Goal: Information Seeking & Learning: Learn about a topic

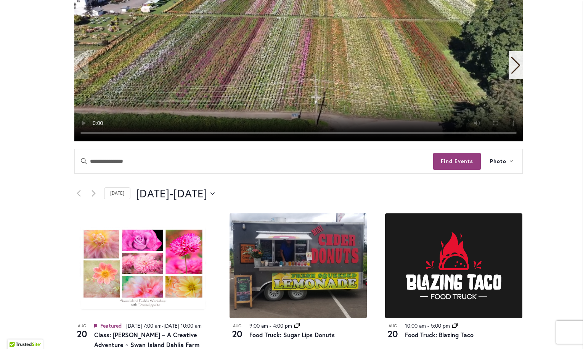
scroll to position [229, 0]
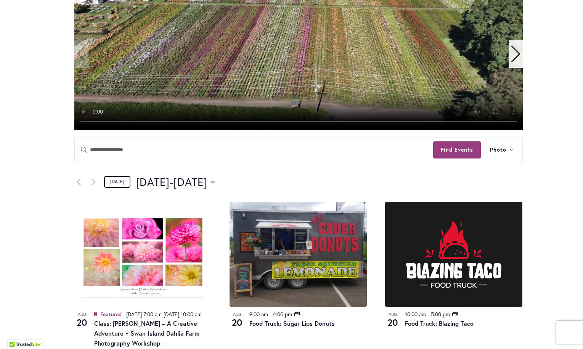
click at [117, 182] on link "[DATE]" at bounding box center [117, 182] width 26 height 12
click at [144, 181] on span "[DATE]" at bounding box center [153, 182] width 34 height 15
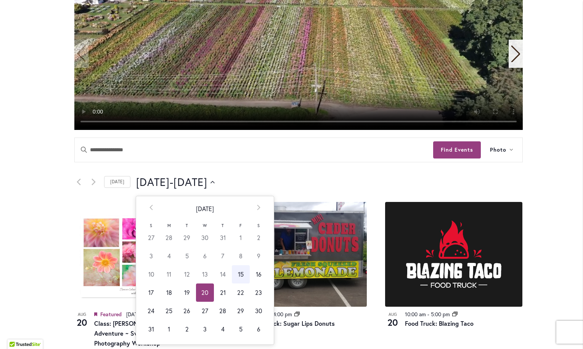
click at [200, 295] on td "20" at bounding box center [205, 293] width 18 height 18
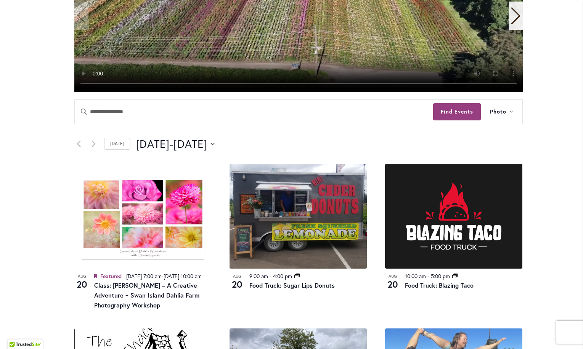
click at [561, 175] on div "Skip to Content Gift Shop & Office Open - Monday-Friday 9-4:30pm / Gift Shop Op…" at bounding box center [291, 351] width 583 height 1190
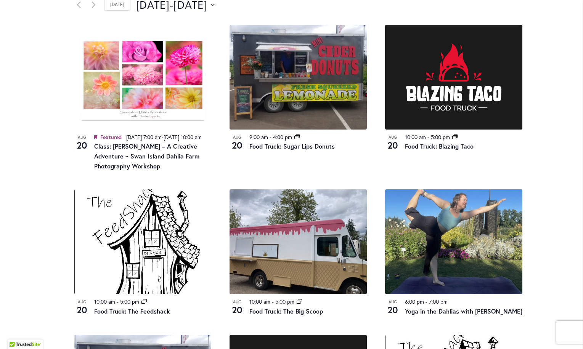
scroll to position [381, 0]
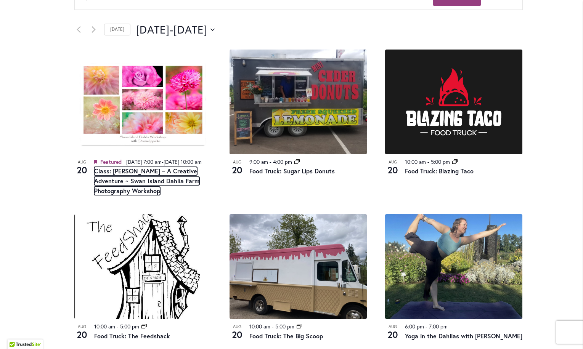
click at [154, 188] on link "Class: [PERSON_NAME] – A Creative Adventure ~ Swan Island Dahlia Farm Photograp…" at bounding box center [146, 181] width 105 height 28
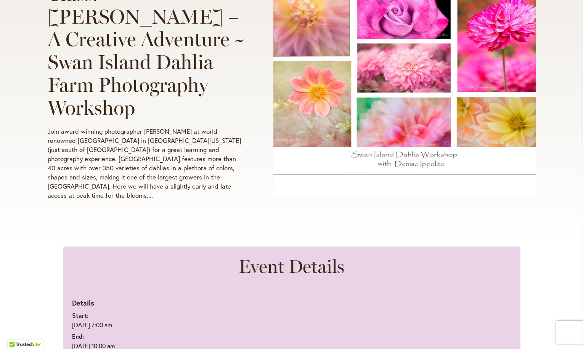
scroll to position [191, 0]
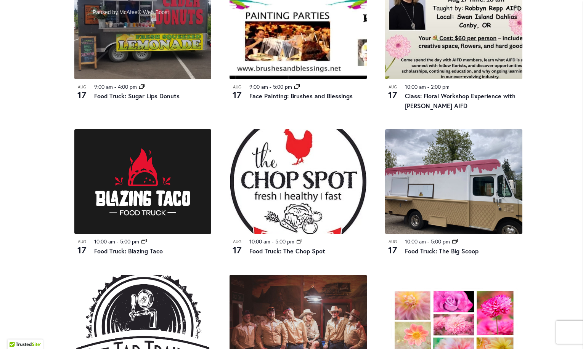
scroll to position [343, 0]
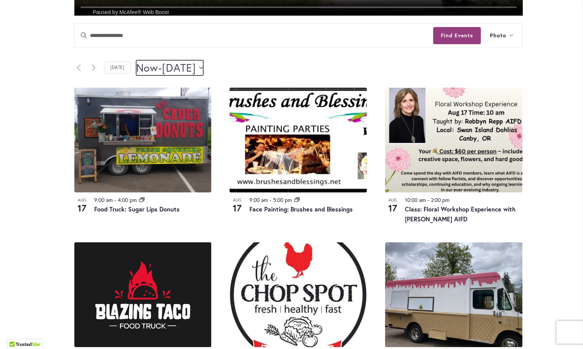
click at [196, 68] on span "[DATE]" at bounding box center [179, 67] width 34 height 15
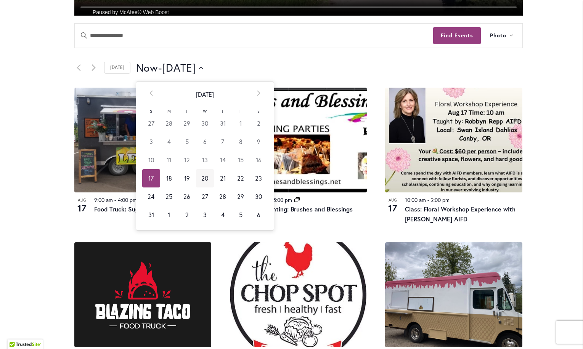
click at [202, 180] on td "20" at bounding box center [205, 178] width 18 height 18
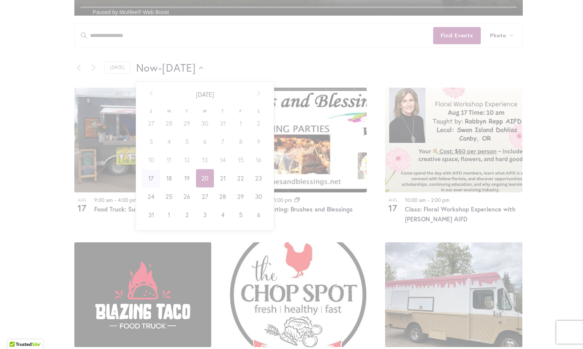
type input "*********"
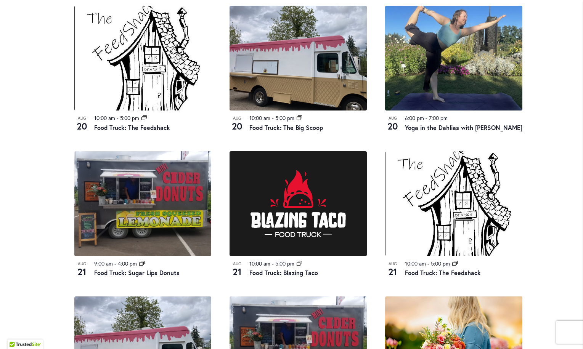
scroll to position [572, 0]
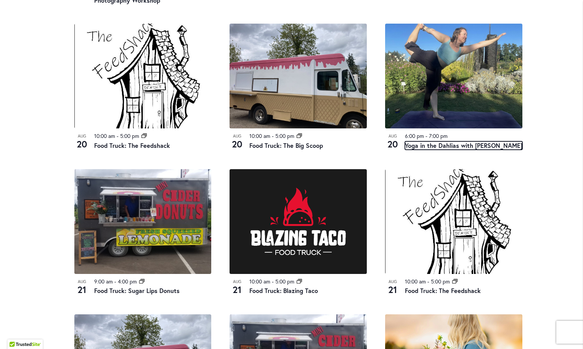
click at [450, 150] on link "Yoga in the Dahlias with Kendyl" at bounding box center [463, 145] width 117 height 8
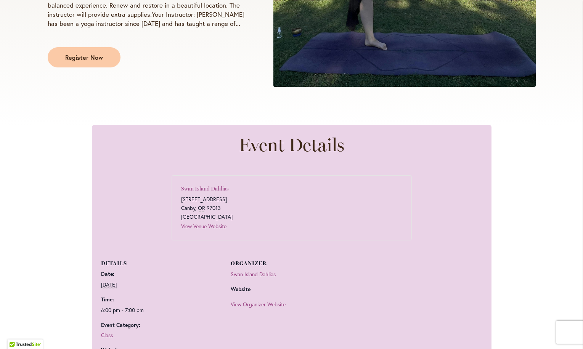
scroll to position [267, 0]
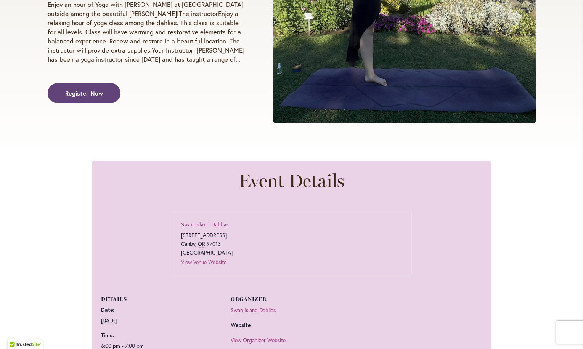
click at [98, 89] on span "Register Now" at bounding box center [84, 93] width 38 height 9
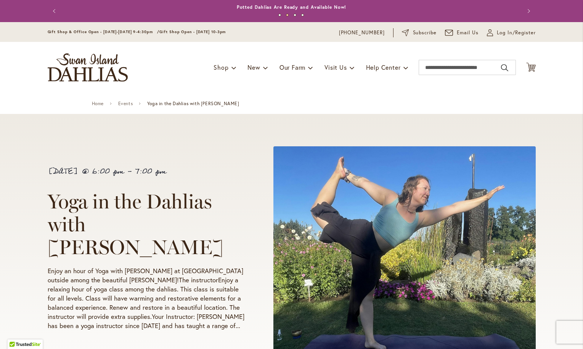
scroll to position [0, 0]
click at [123, 103] on link "Events" at bounding box center [125, 103] width 15 height 5
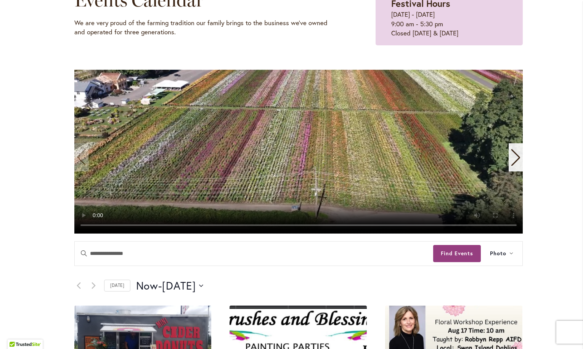
scroll to position [191, 0]
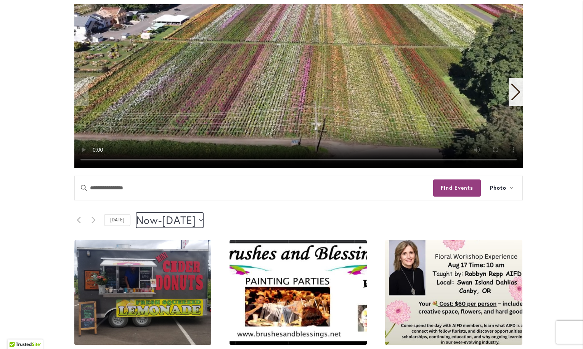
click at [203, 219] on icon "Click to toggle datepicker" at bounding box center [201, 220] width 4 height 3
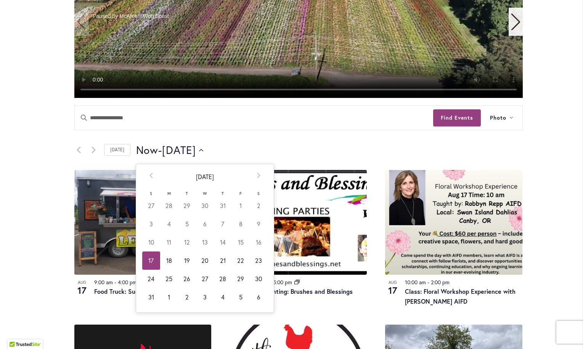
scroll to position [267, 0]
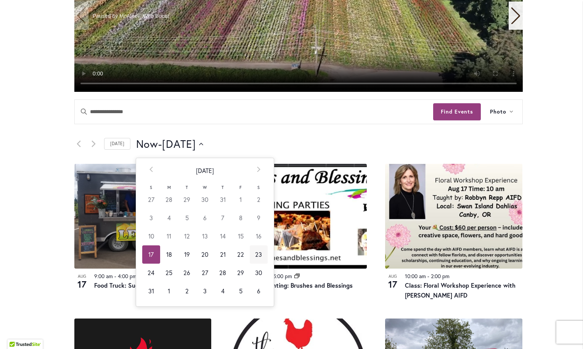
click at [253, 257] on td "23" at bounding box center [259, 254] width 18 height 18
type input "*********"
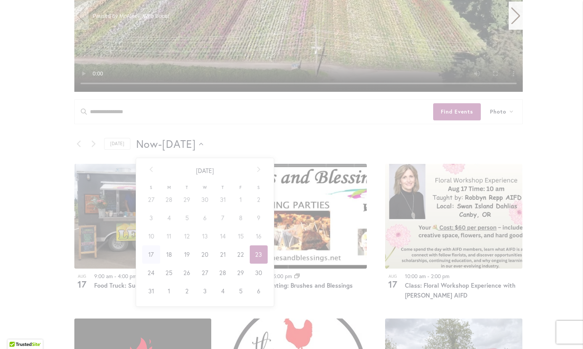
scroll to position [0, 31]
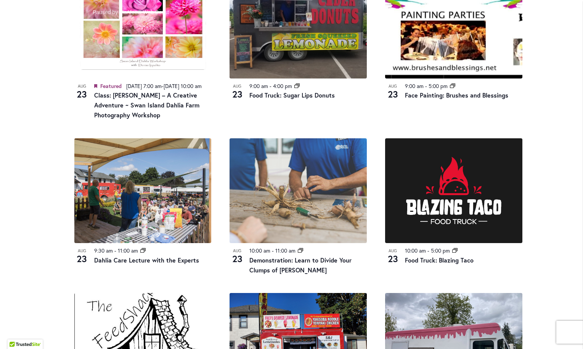
scroll to position [457, 0]
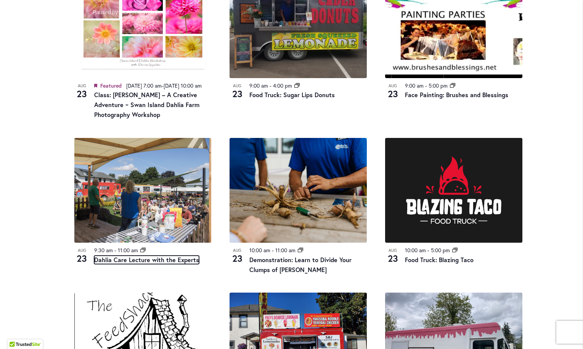
click at [132, 264] on link "Dahlia Care Lecture with the Experts" at bounding box center [146, 260] width 105 height 8
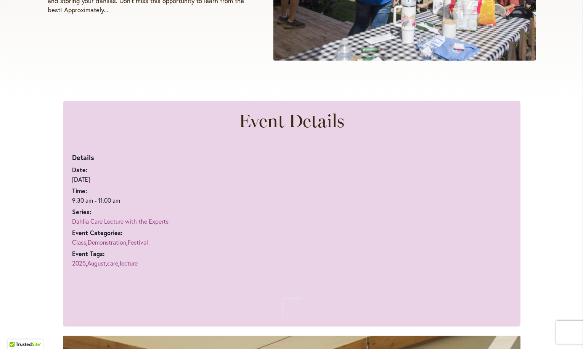
scroll to position [114, 0]
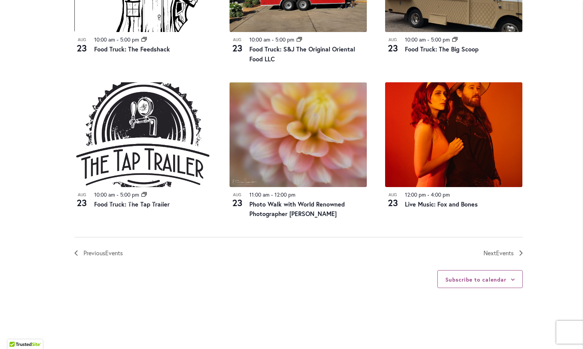
scroll to position [915, 0]
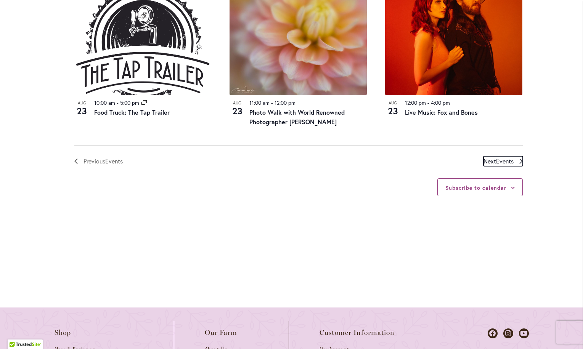
click at [487, 166] on span "Next Events" at bounding box center [498, 161] width 30 height 10
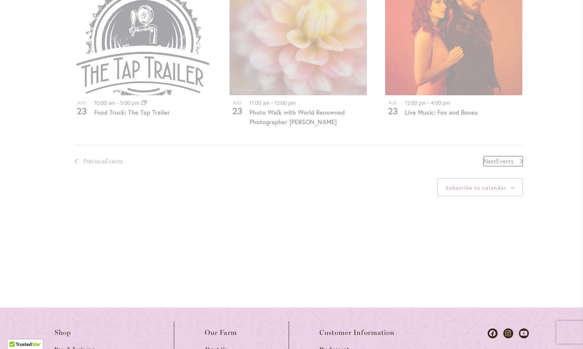
scroll to position [376, 0]
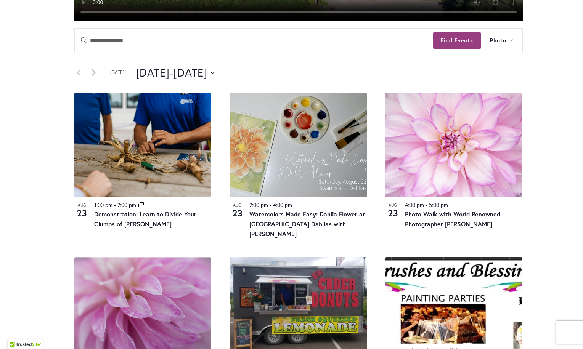
scroll to position [223, 0]
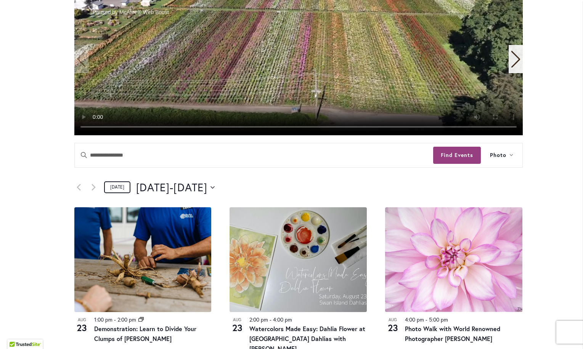
click at [119, 188] on link "Today" at bounding box center [117, 187] width 26 height 12
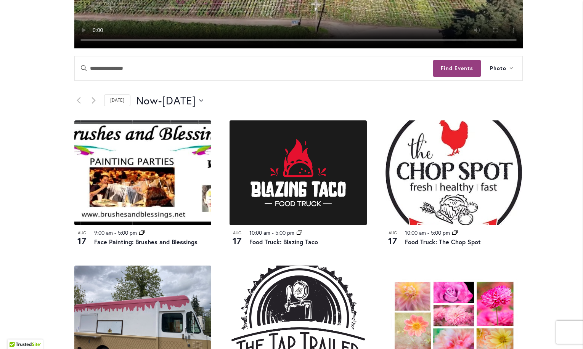
scroll to position [300, 0]
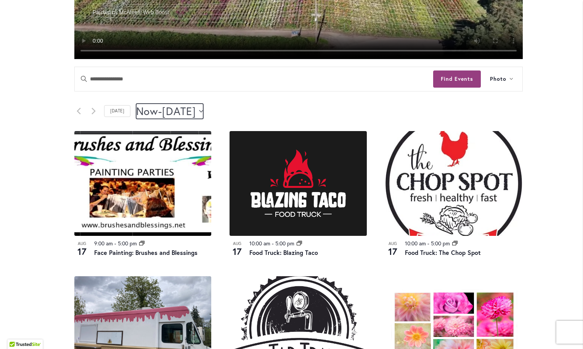
click at [196, 109] on span "August 21" at bounding box center [179, 111] width 34 height 15
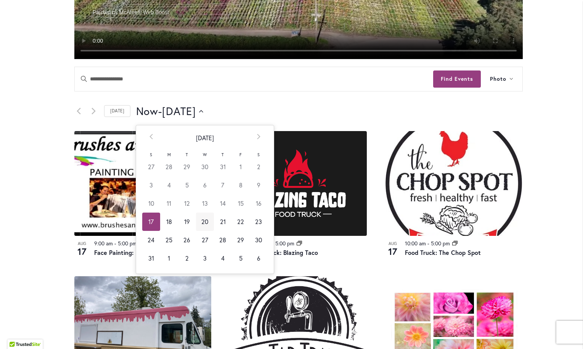
click at [202, 220] on td "20" at bounding box center [205, 222] width 18 height 18
type input "*********"
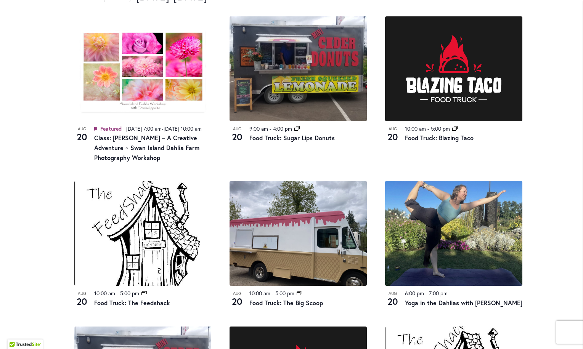
scroll to position [414, 0]
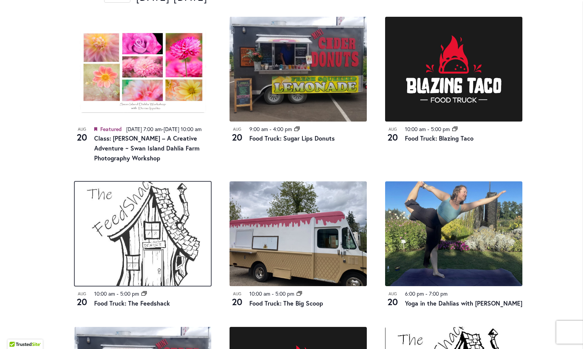
click at [132, 282] on img at bounding box center [142, 233] width 137 height 105
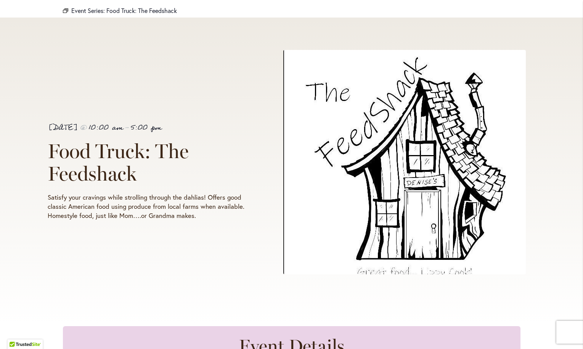
scroll to position [114, 0]
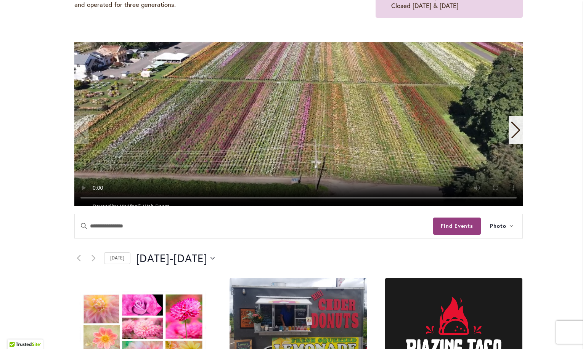
scroll to position [305, 0]
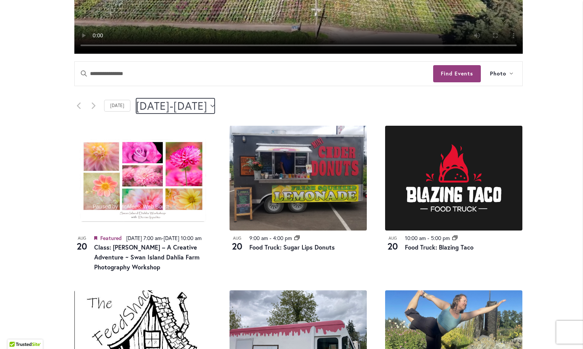
click at [215, 107] on button "8/20/2025 August 20 - 8/22/2025 August 22" at bounding box center [175, 105] width 79 height 15
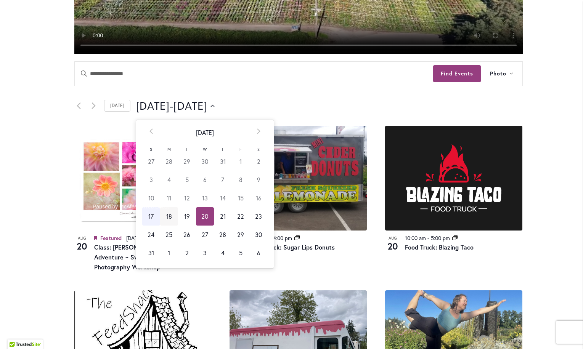
click at [162, 219] on td "18" at bounding box center [169, 216] width 18 height 18
type input "*********"
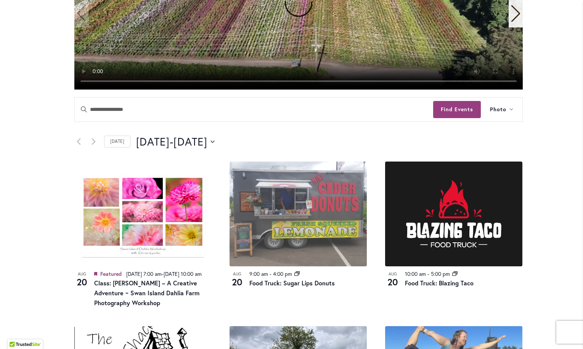
scroll to position [267, 0]
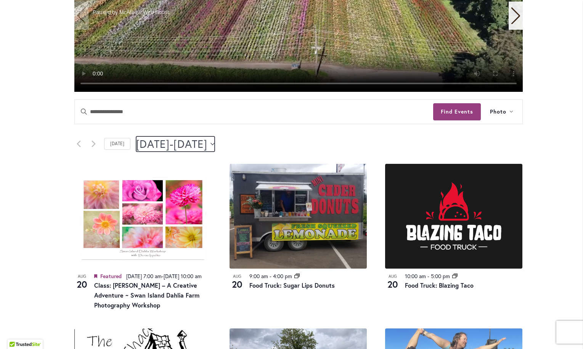
click at [215, 146] on button "8/18/2025 August 18 - 8/22/2025 August 22" at bounding box center [175, 143] width 79 height 15
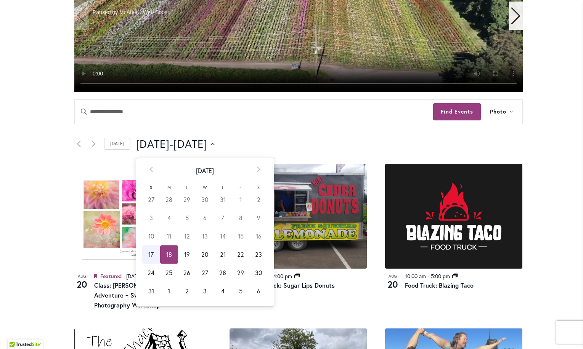
click at [293, 136] on div "8/18/2025 August 18 - 8/22/2025 August 22 Select date. ********* Prev August 20…" at bounding box center [329, 143] width 386 height 15
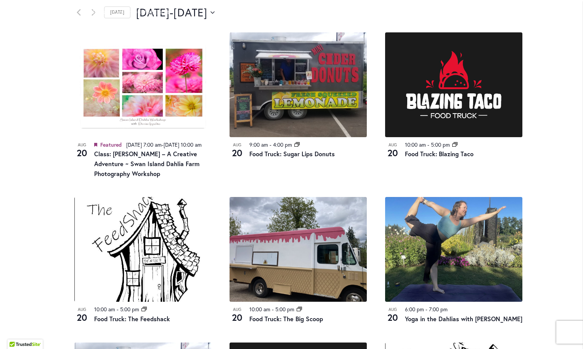
scroll to position [381, 0]
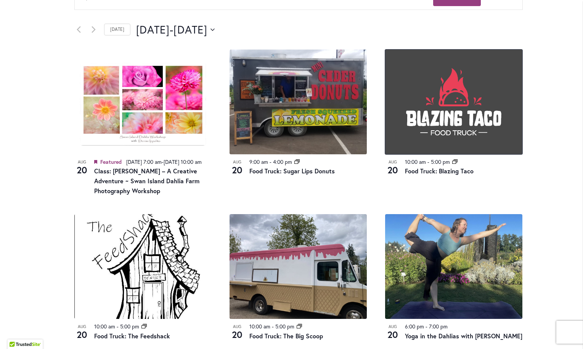
click at [444, 101] on img at bounding box center [453, 102] width 137 height 105
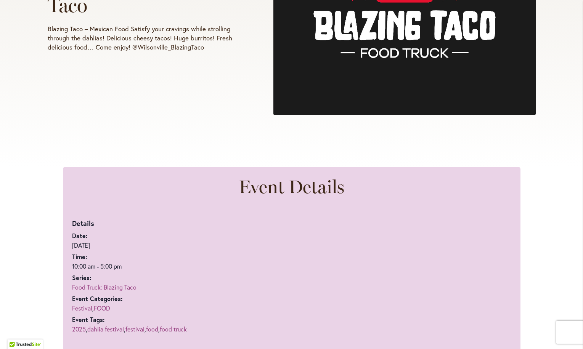
scroll to position [381, 0]
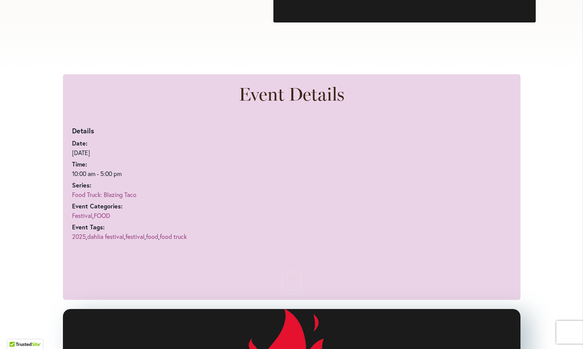
click at [90, 194] on link "Food Truck: Blazing Taco" at bounding box center [104, 195] width 64 height 8
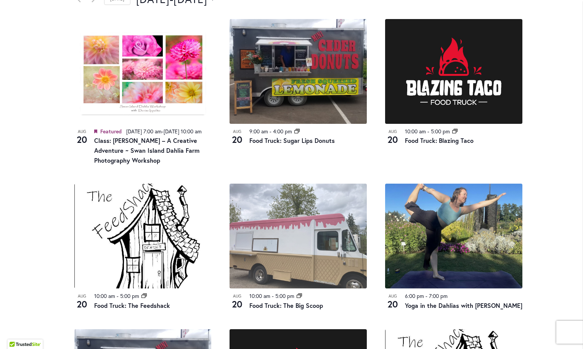
scroll to position [419, 0]
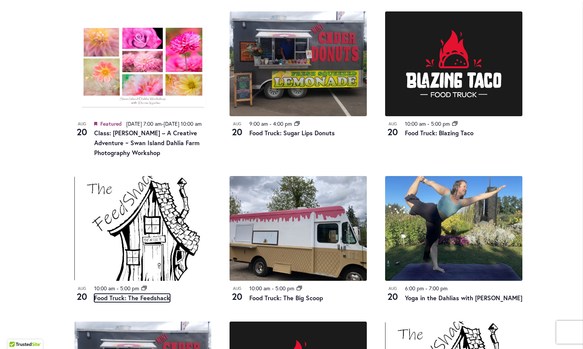
click at [118, 302] on link "Food Truck: The Feedshack" at bounding box center [132, 298] width 76 height 8
